Goal: Information Seeking & Learning: Check status

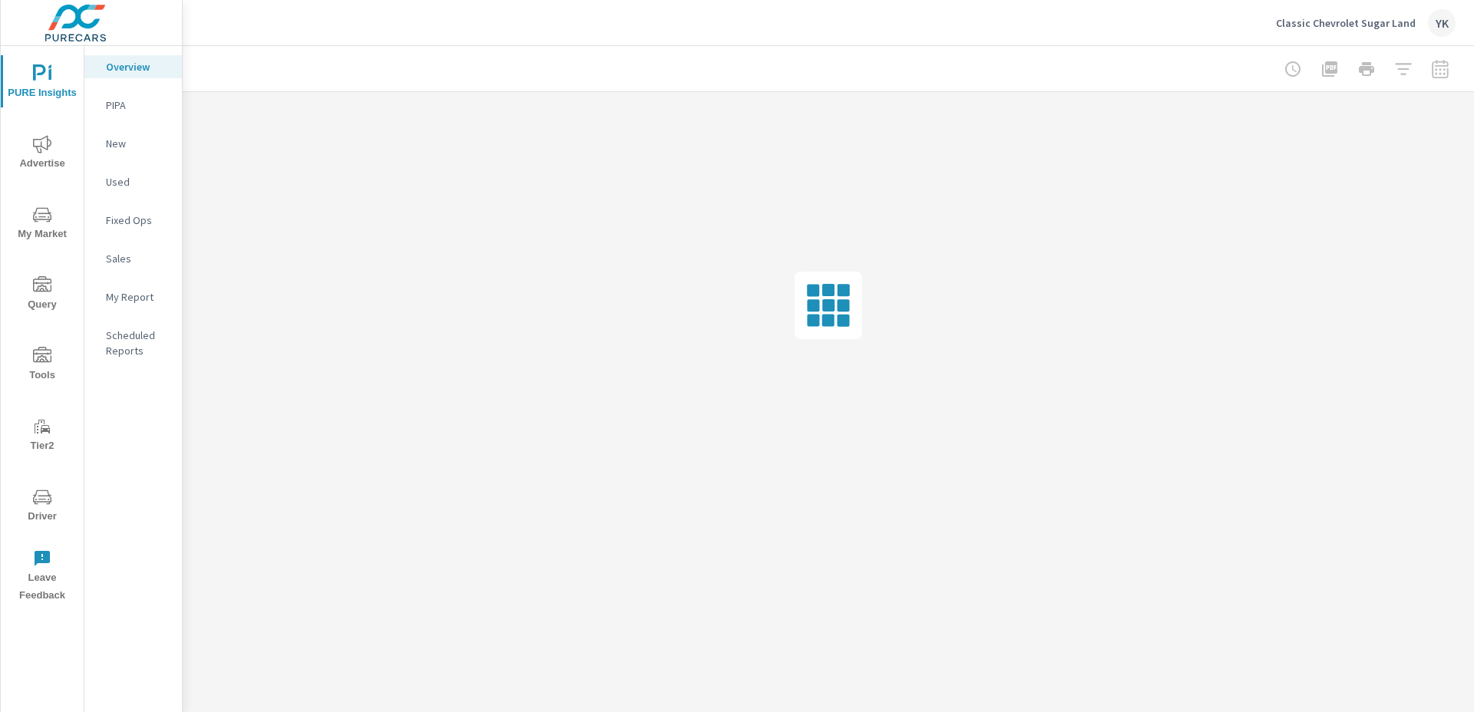
click at [28, 149] on span "Advertise" at bounding box center [42, 154] width 74 height 38
click at [119, 335] on p "PureCars TV" at bounding box center [138, 335] width 64 height 15
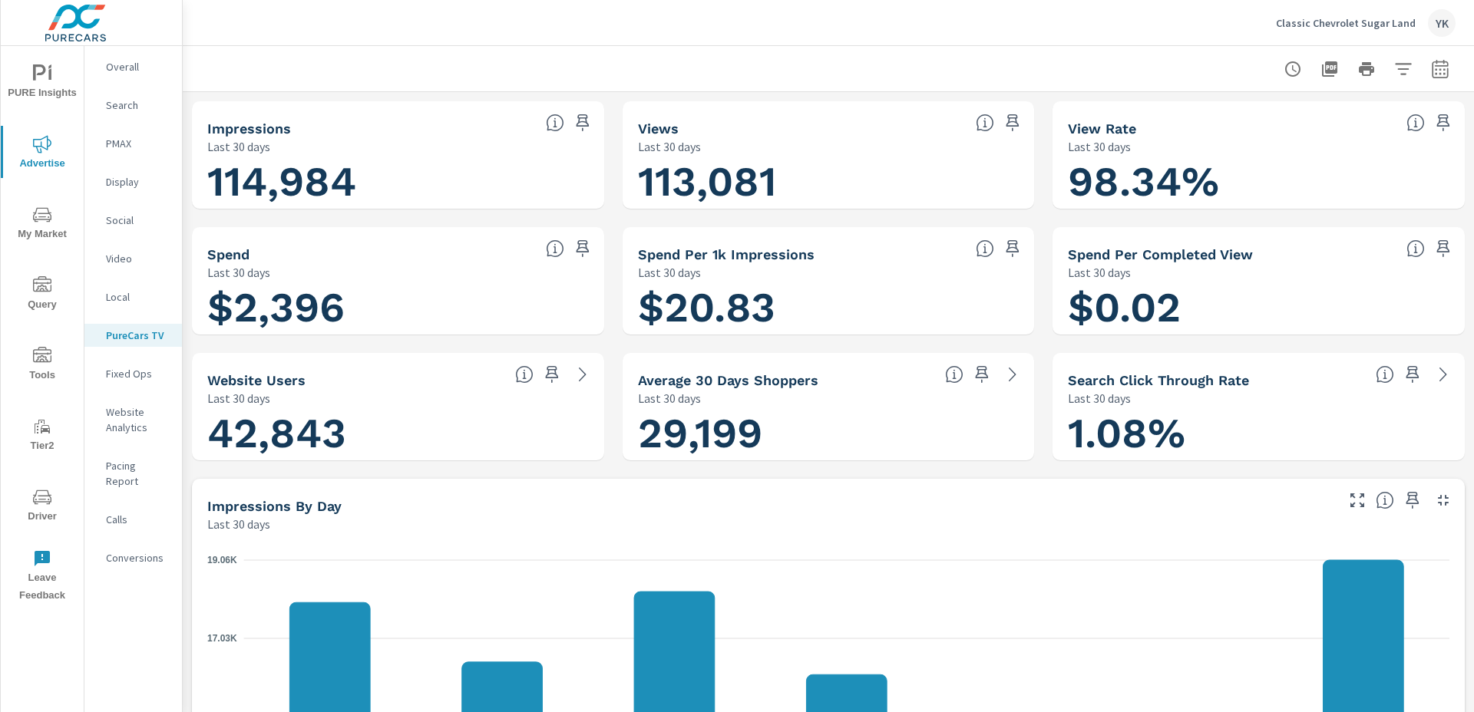
scroll to position [58, 0]
click at [1105, 73] on icon "button" at bounding box center [1440, 69] width 18 height 18
select select "Last 30 days"
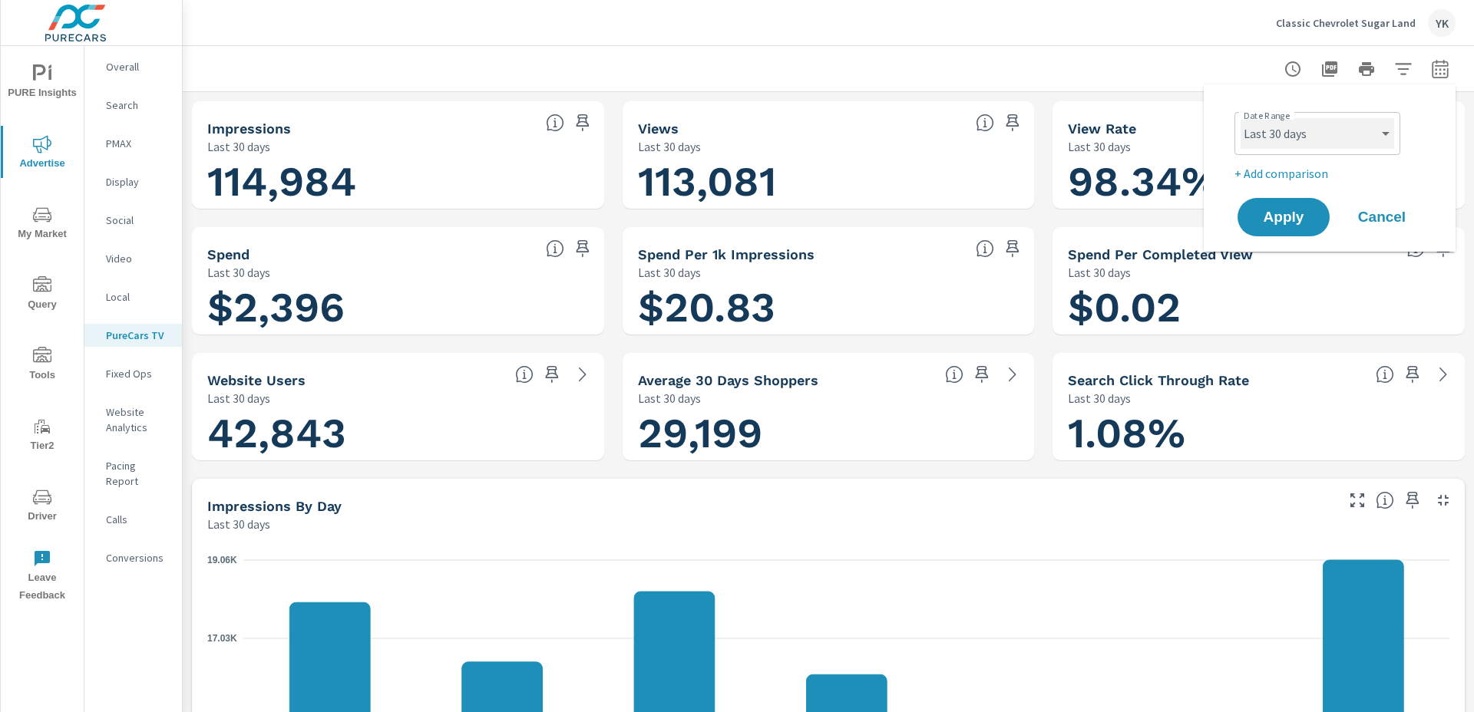
click at [1105, 145] on select "Custom [DATE] Last week Last 7 days Last 14 days Last 30 days Last 45 days Last…" at bounding box center [1318, 133] width 154 height 31
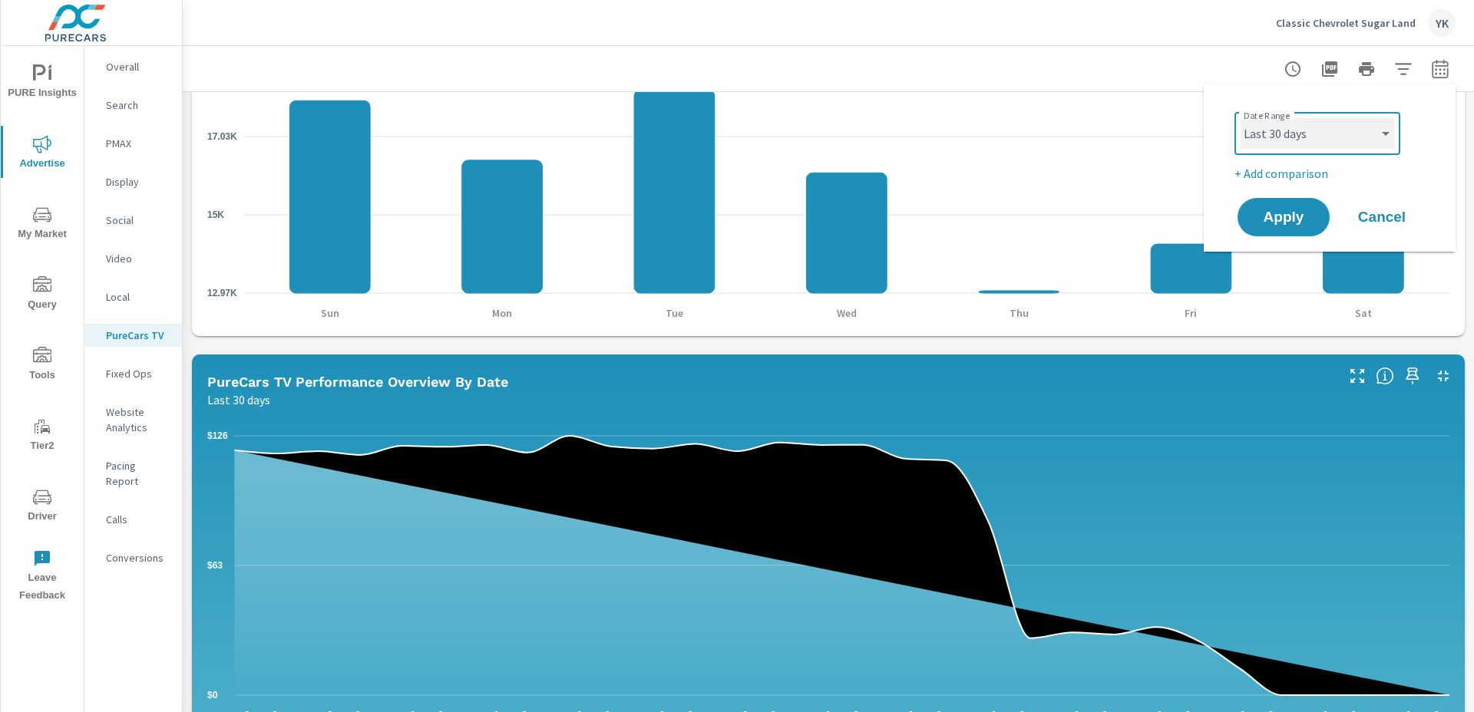
scroll to position [780, 0]
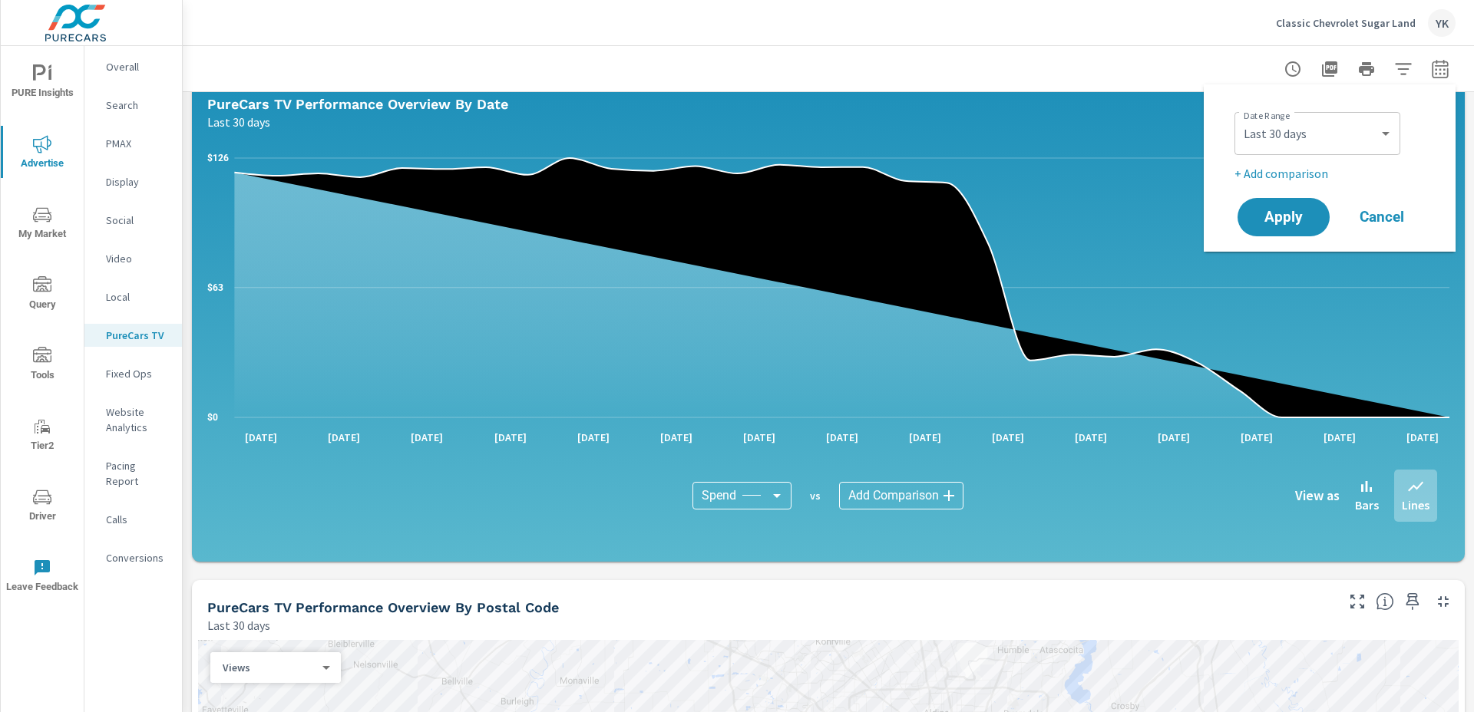
click at [1105, 492] on div "View as Bars Lines" at bounding box center [1234, 496] width 406 height 52
